Goal: Check status: Check status

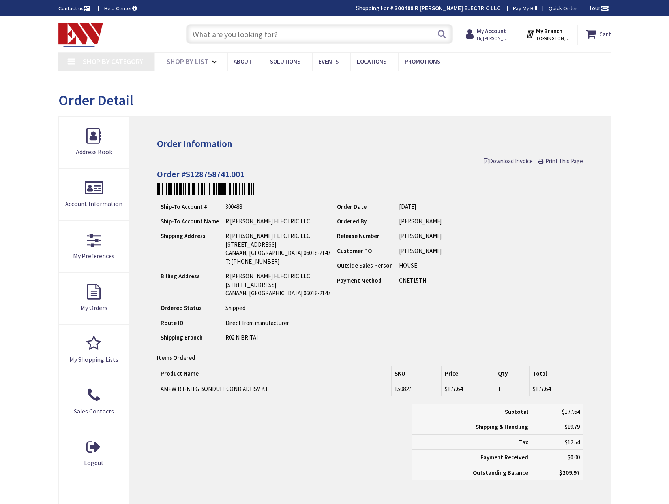
type input "[PERSON_NAME][GEOGRAPHIC_DATA]"
click at [274, 34] on input "text" at bounding box center [319, 34] width 267 height 20
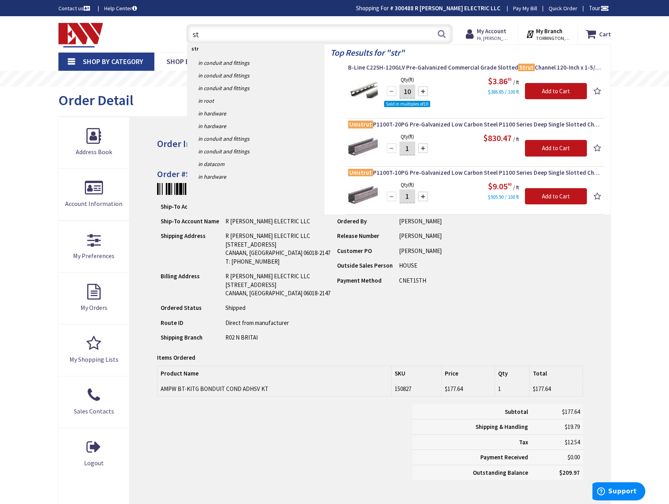
type input "s"
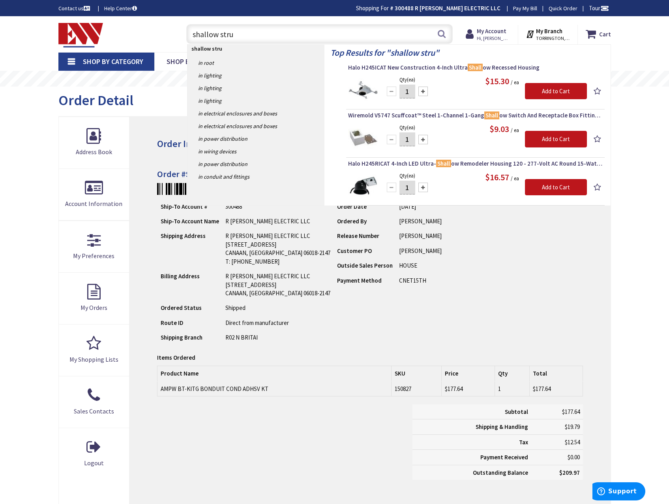
type input "shallow strut"
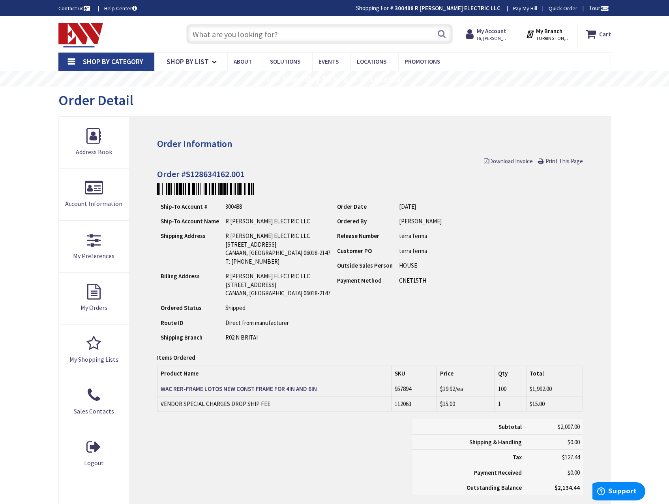
scroll to position [39, 0]
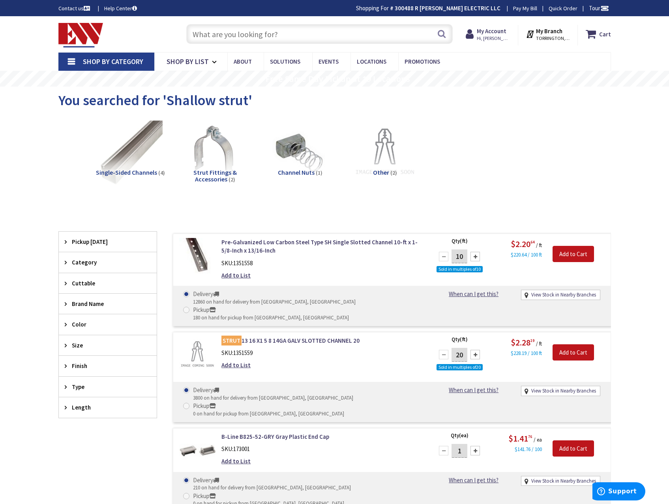
click at [306, 32] on input "text" at bounding box center [319, 34] width 267 height 20
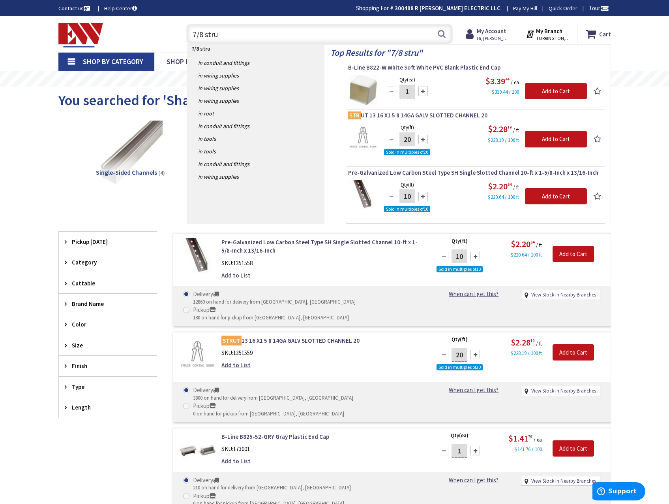
type input "7/8 strut"
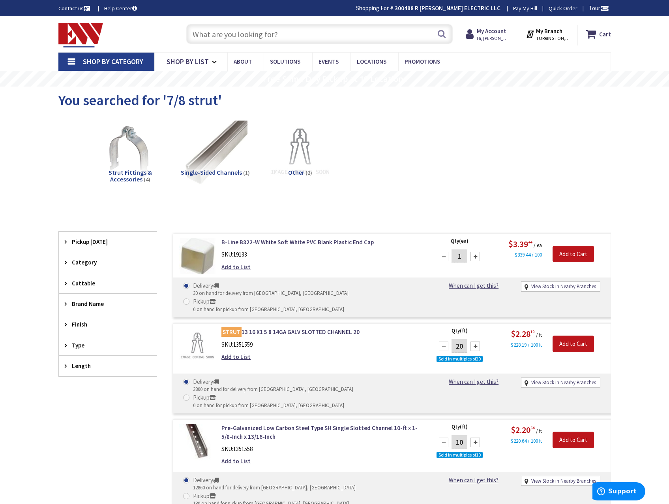
click at [109, 58] on span "Shop By Category" at bounding box center [113, 61] width 60 height 9
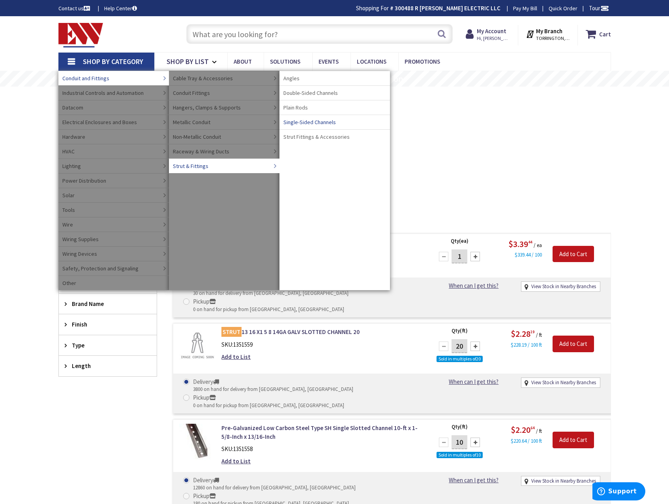
click at [323, 122] on span "Single-Sided Channels" at bounding box center [310, 122] width 53 height 8
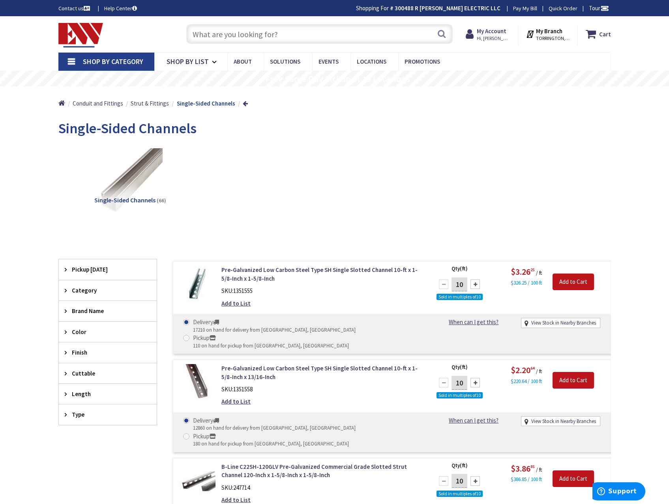
click at [234, 32] on input "text" at bounding box center [319, 34] width 267 height 20
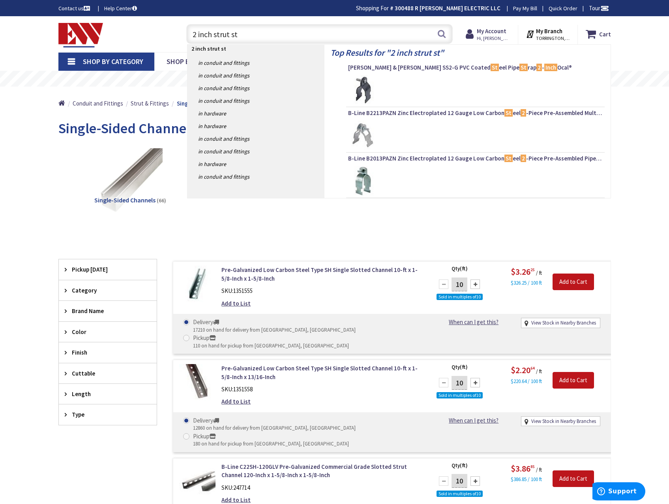
type input "2 inch strut sta"
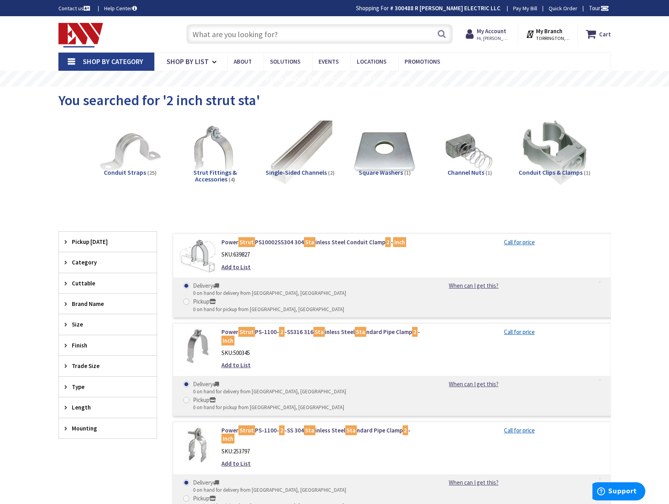
click at [273, 33] on input "text" at bounding box center [319, 34] width 267 height 20
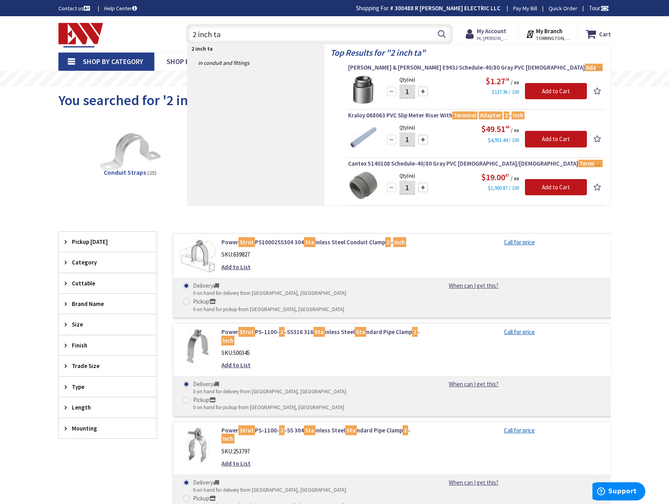
drag, startPoint x: 211, startPoint y: 33, endPoint x: 145, endPoint y: 29, distance: 66.5
click at [145, 29] on div "Toggle Nav 2 inch ta 2 inch ta Search Cart My Cart Close" at bounding box center [335, 34] width 565 height 26
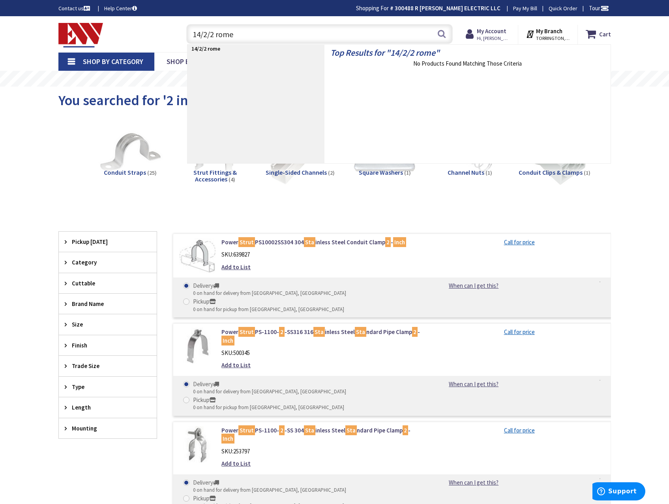
type input "14/2/2 romex"
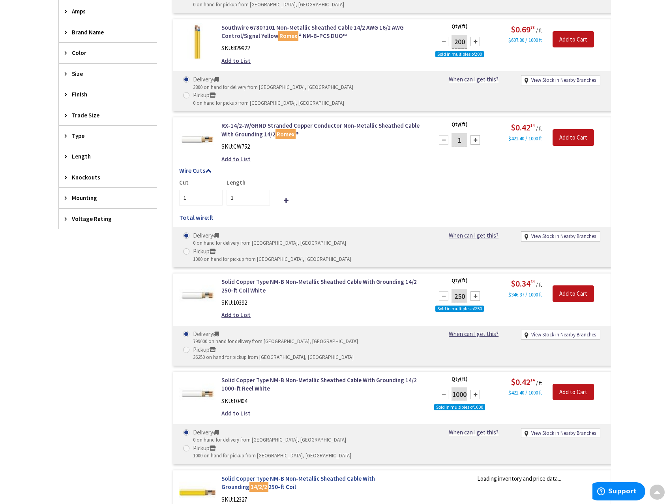
scroll to position [355, 0]
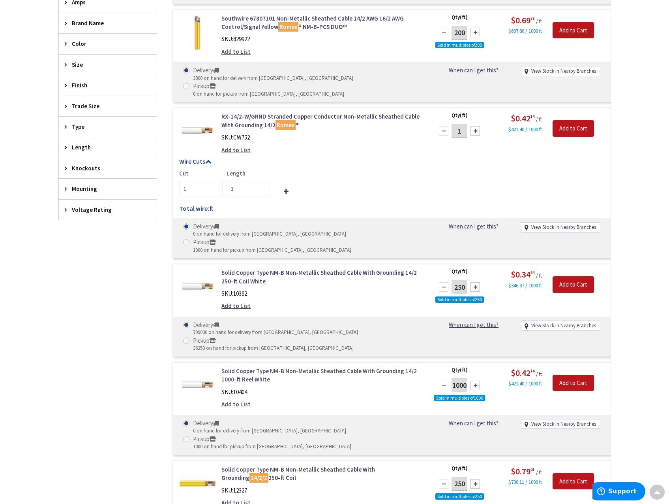
drag, startPoint x: 338, startPoint y: 341, endPoint x: 353, endPoint y: 308, distance: 36.7
click at [354, 367] on link "Solid Copper Type NM-B Non-Metallic Sheathed Cable With Grounding 14/2 1000-ft …" at bounding box center [322, 375] width 201 height 17
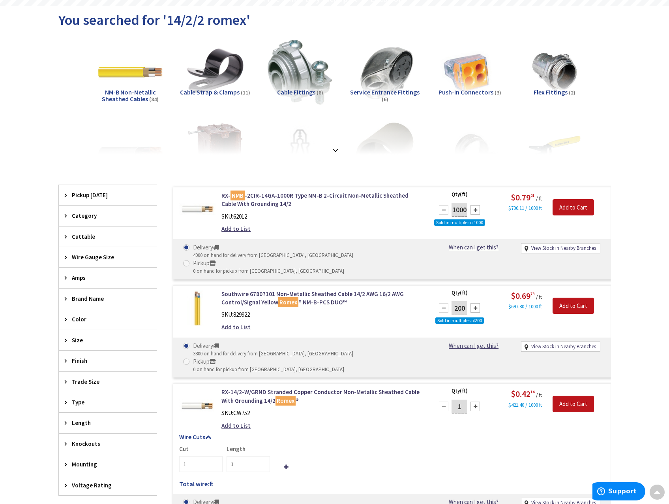
scroll to position [0, 0]
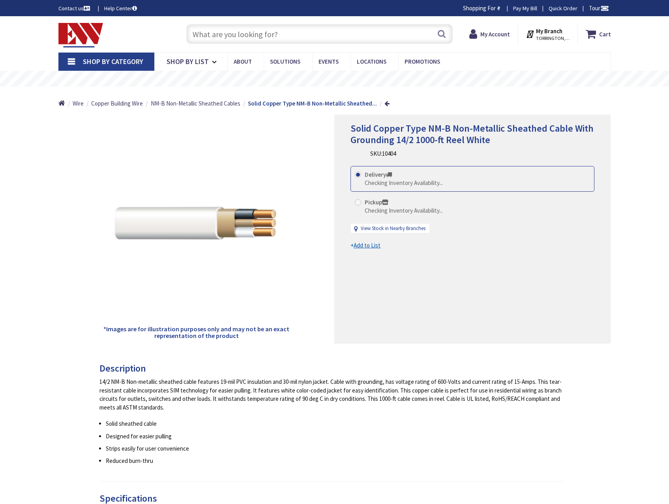
click at [273, 33] on input "text" at bounding box center [319, 34] width 267 height 20
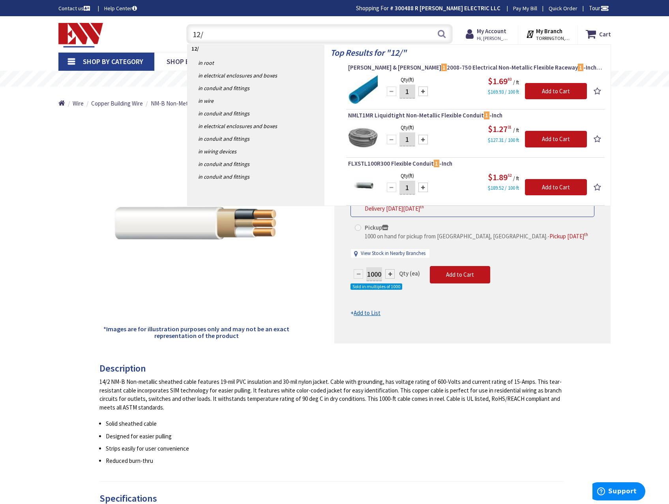
type input "12/2"
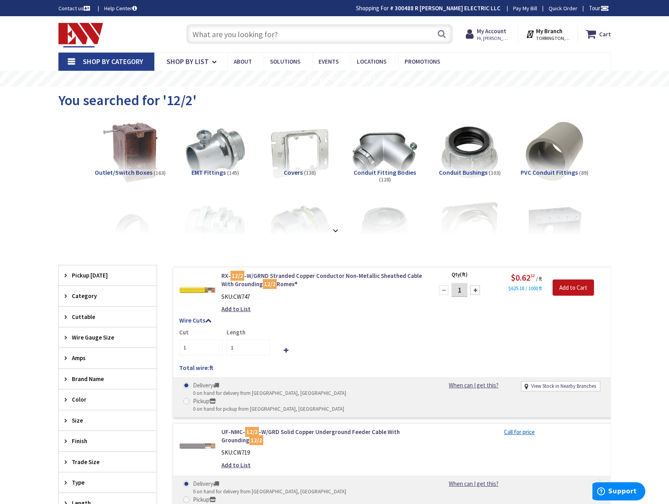
click at [282, 31] on input "text" at bounding box center [319, 34] width 267 height 20
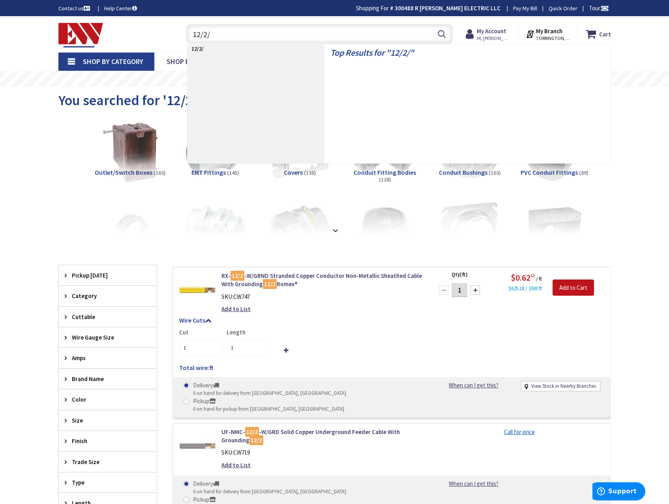
type input "12/2/2"
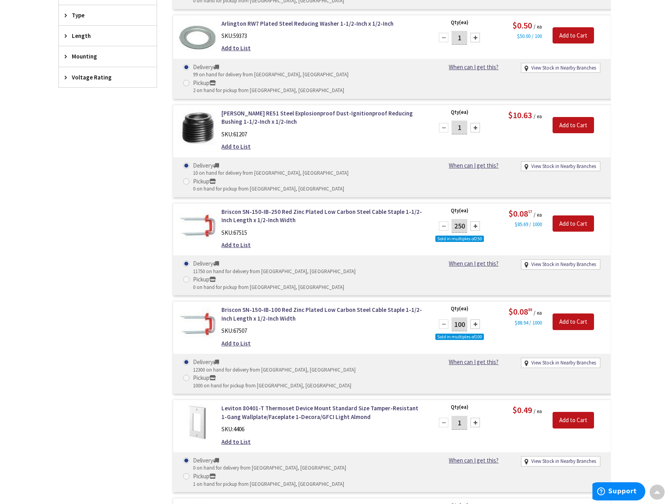
scroll to position [474, 0]
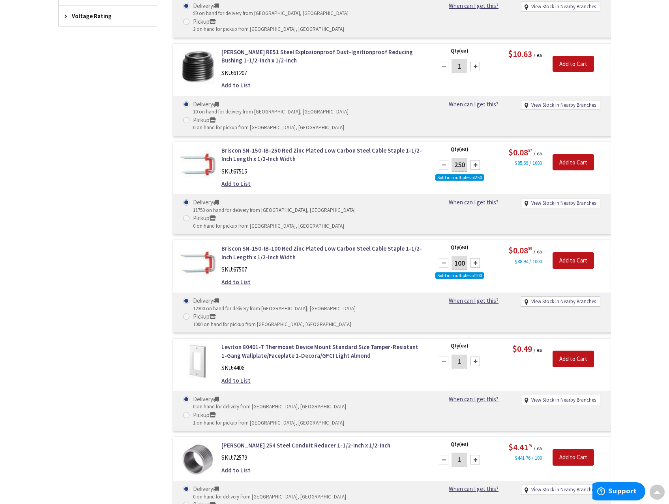
click at [421, 342] on div "Leviton 80401-T Thermoset Device Mount Standard Size Tamper-Resistant 1-Gang Wa…" at bounding box center [322, 365] width 213 height 46
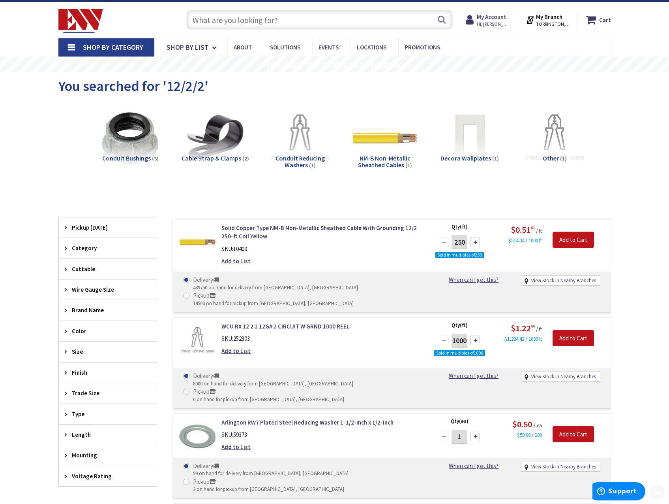
scroll to position [0, 0]
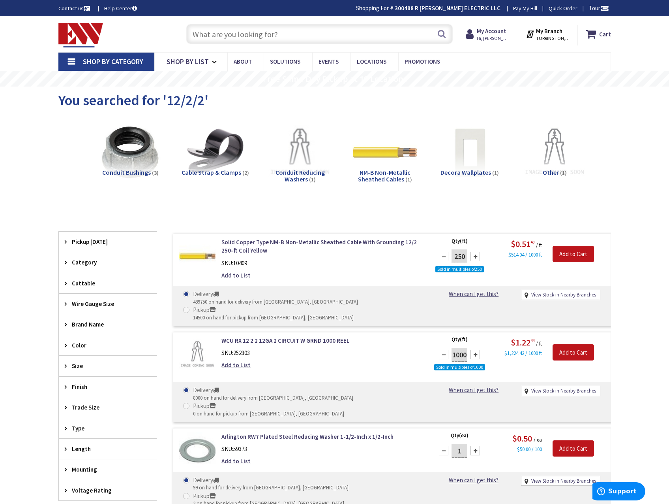
click at [273, 32] on input "text" at bounding box center [319, 34] width 267 height 20
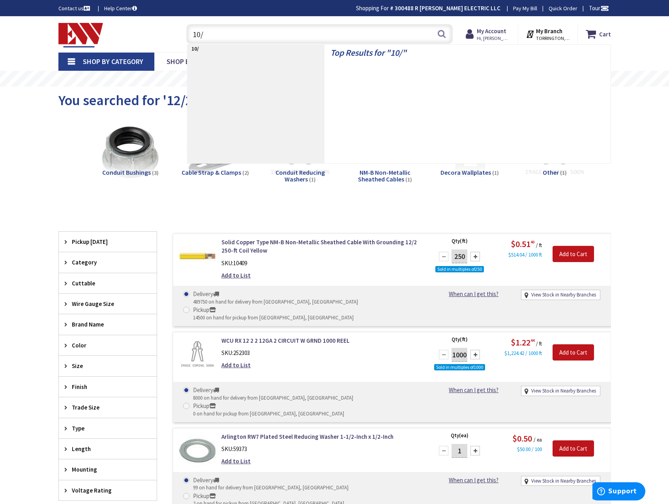
type input "10/3"
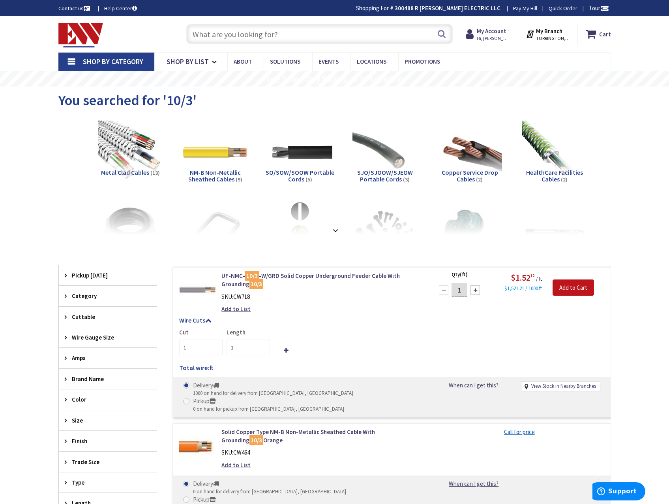
click at [286, 35] on input "text" at bounding box center [319, 34] width 267 height 20
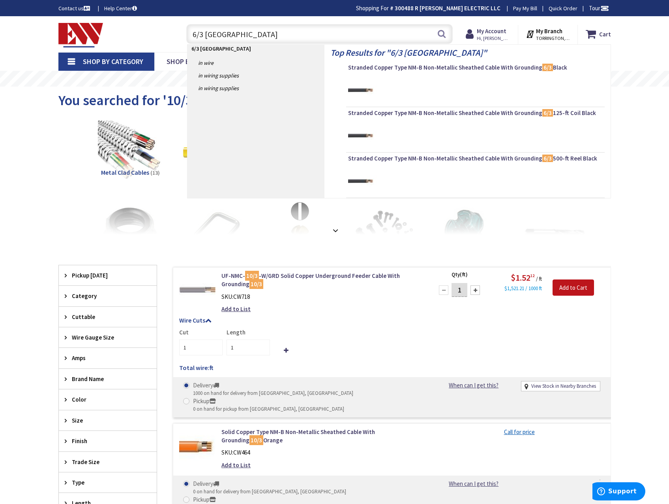
type input "6/3 romex"
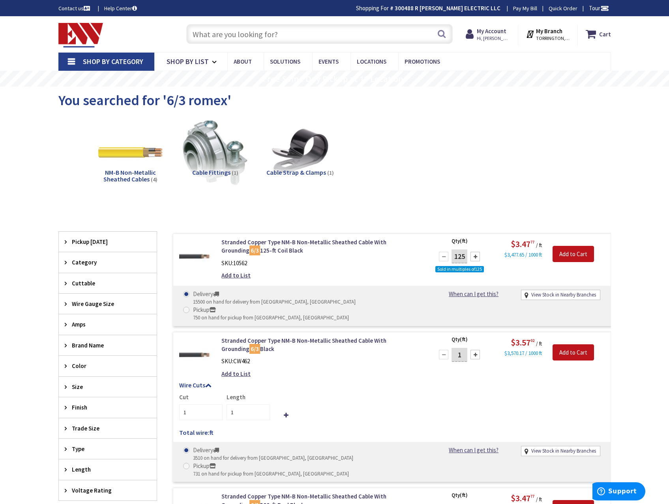
click at [227, 37] on input "text" at bounding box center [319, 34] width 267 height 20
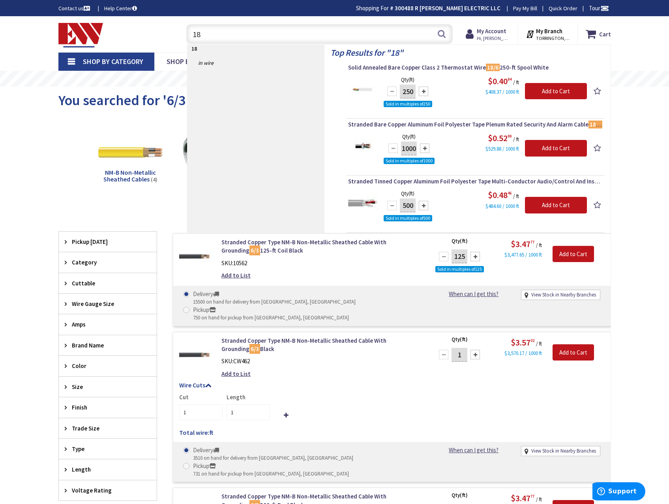
type input "1"
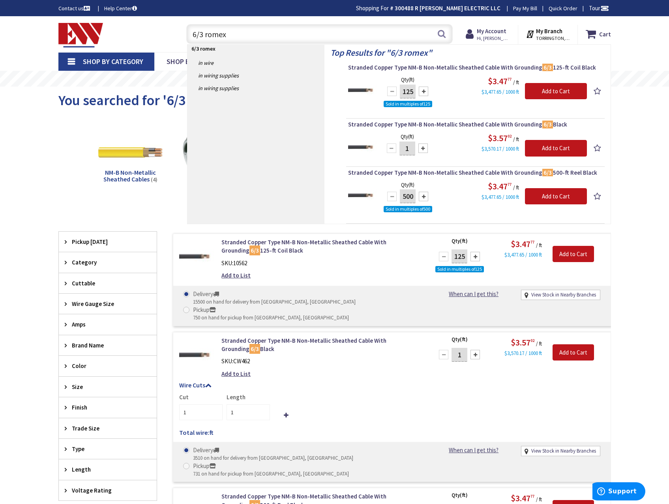
drag, startPoint x: 228, startPoint y: 33, endPoint x: 142, endPoint y: 25, distance: 86.1
click at [143, 25] on div "Toggle Nav 6/3 romex 6/3 romex Search Cart My Cart Close You have no items in y…" at bounding box center [335, 34] width 565 height 26
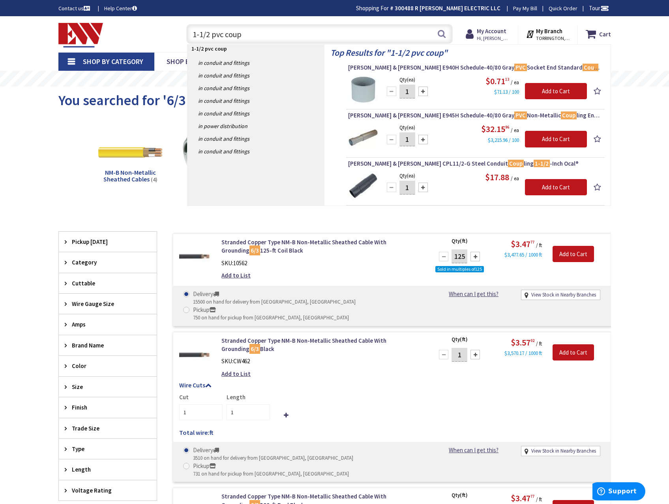
drag, startPoint x: 248, startPoint y: 35, endPoint x: 146, endPoint y: 34, distance: 102.3
click at [146, 34] on div "Toggle Nav 1-1/2 pvc coup 1-1/2 pvc coup Search Cart My Cart Close You have no …" at bounding box center [335, 34] width 565 height 26
type input "slater"
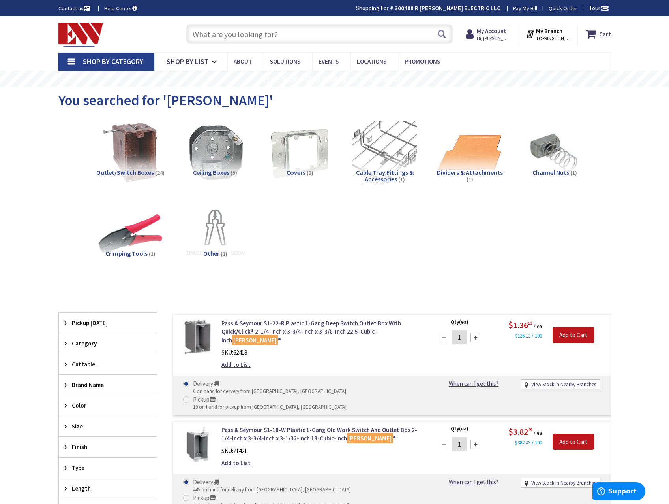
click at [275, 31] on input "text" at bounding box center [319, 34] width 267 height 20
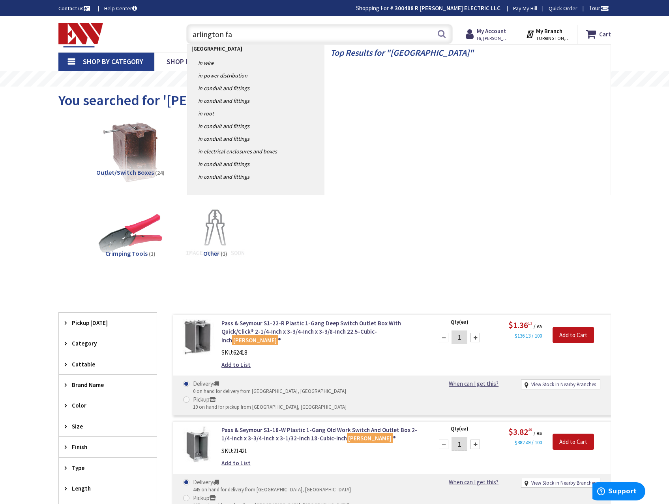
type input "arlington fan"
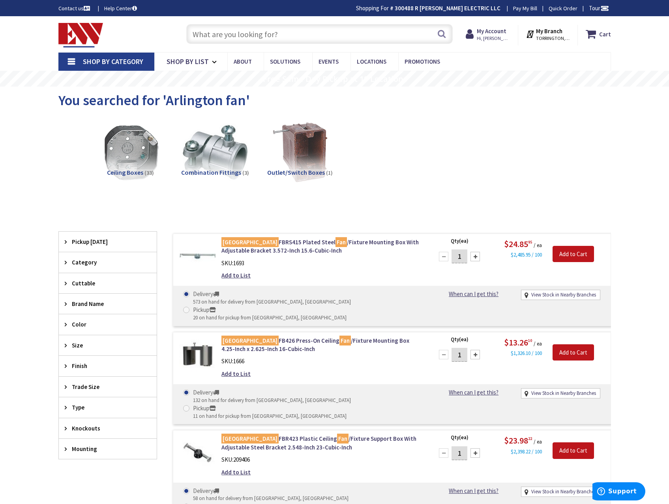
click at [215, 36] on input "text" at bounding box center [319, 34] width 267 height 20
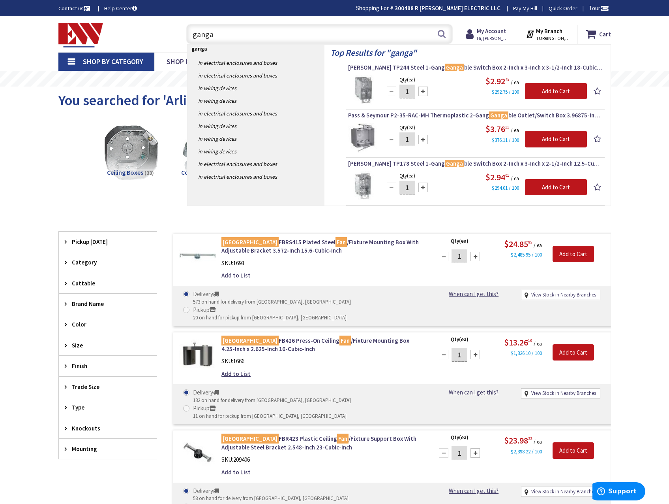
drag, startPoint x: 220, startPoint y: 30, endPoint x: 169, endPoint y: 27, distance: 50.7
click at [169, 27] on div "Toggle Nav ganga ganga Search Cart My Cart Close" at bounding box center [335, 34] width 565 height 26
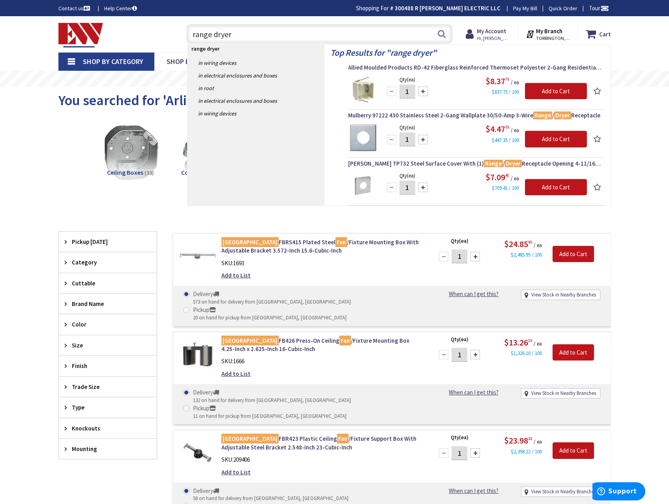
drag, startPoint x: 233, startPoint y: 35, endPoint x: 152, endPoint y: 33, distance: 81.4
click at [152, 33] on div "Toggle Nav range dryer range dryer Search Cart My Cart Close" at bounding box center [335, 34] width 565 height 26
type input "stacker"
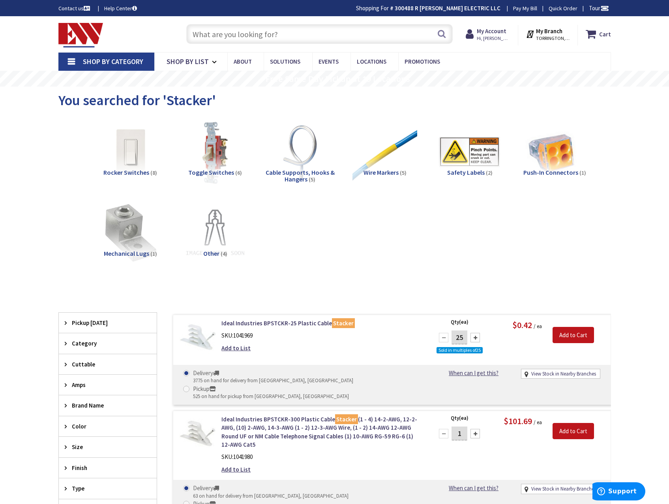
click at [236, 36] on input "text" at bounding box center [319, 34] width 267 height 20
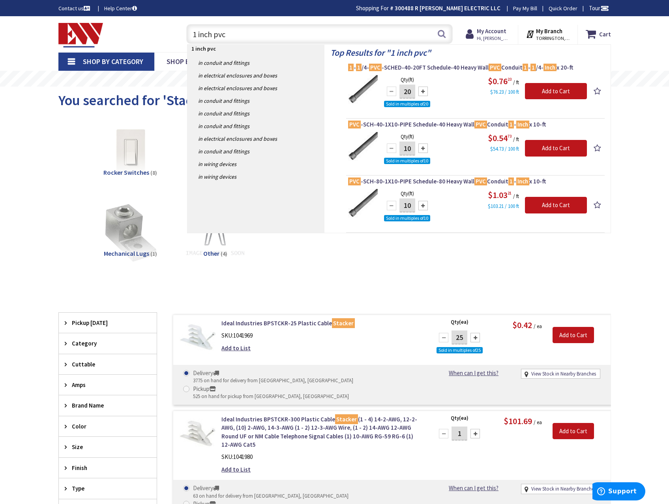
drag, startPoint x: 229, startPoint y: 38, endPoint x: 134, endPoint y: 24, distance: 96.2
click at [134, 24] on div "Toggle Nav 1 inch pvc 1 inch pvc Search Cart My Cart Close" at bounding box center [335, 34] width 565 height 26
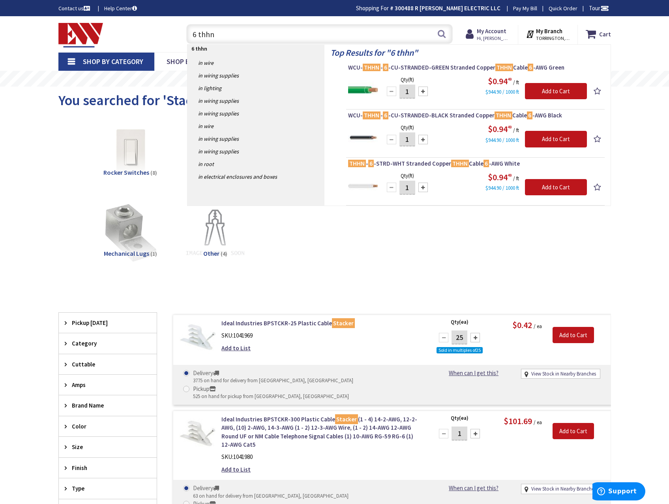
drag, startPoint x: 223, startPoint y: 37, endPoint x: 122, endPoint y: 30, distance: 101.0
click at [122, 30] on div "Toggle Nav 6 thhn 6 thhn Search Cart My Cart Close" at bounding box center [335, 34] width 565 height 26
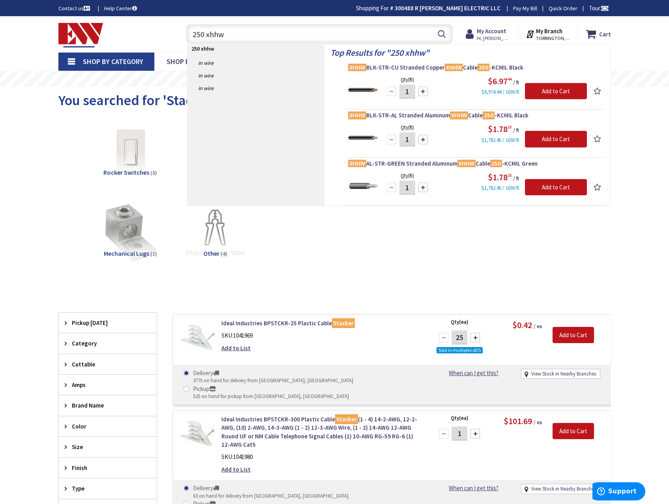
drag, startPoint x: 236, startPoint y: 32, endPoint x: 156, endPoint y: 25, distance: 80.9
click at [156, 25] on div "Toggle Nav 250 xhhw 250 xhhw Search Cart My Cart Close" at bounding box center [335, 34] width 565 height 26
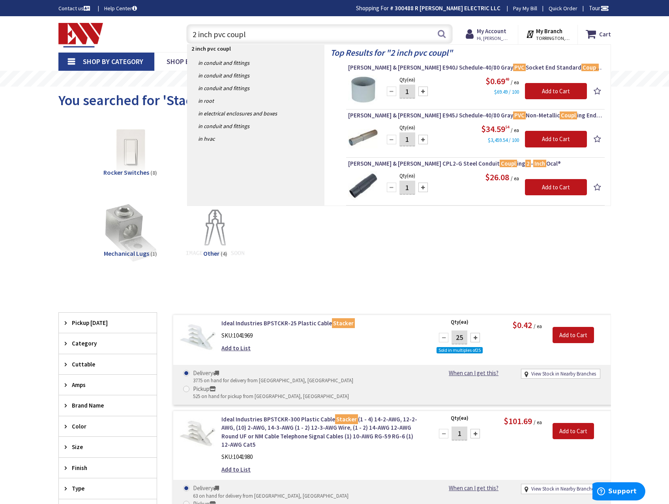
drag, startPoint x: 196, startPoint y: 34, endPoint x: 188, endPoint y: 34, distance: 7.9
click at [188, 34] on input "2 inch pvc coupl" at bounding box center [319, 34] width 267 height 20
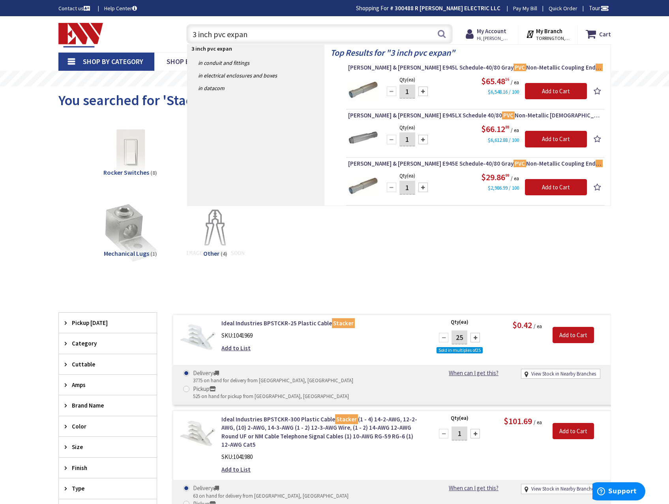
drag, startPoint x: 196, startPoint y: 34, endPoint x: 190, endPoint y: 34, distance: 5.9
click at [190, 34] on input "3 inch pvc expan" at bounding box center [319, 34] width 267 height 20
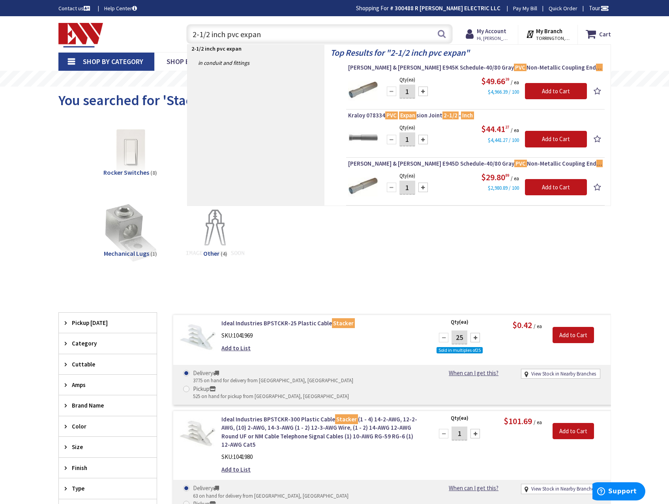
drag, startPoint x: 261, startPoint y: 33, endPoint x: 241, endPoint y: 34, distance: 19.4
click at [241, 34] on input "2-1/2 inch pvc expan" at bounding box center [319, 34] width 267 height 20
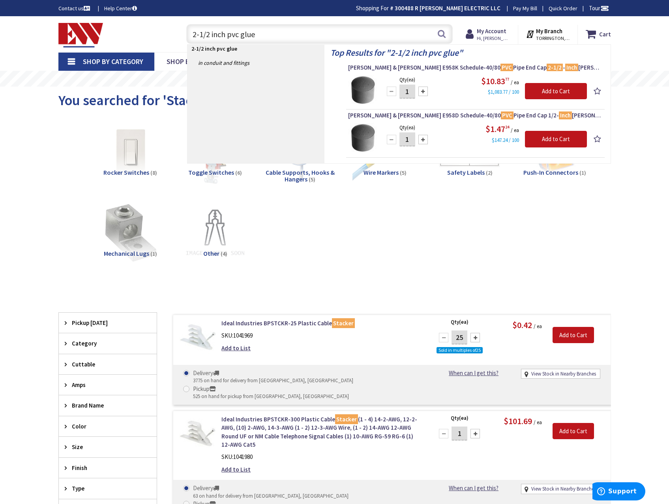
type input "2-1/2 inch pvc glue"
